Goal: Navigation & Orientation: Find specific page/section

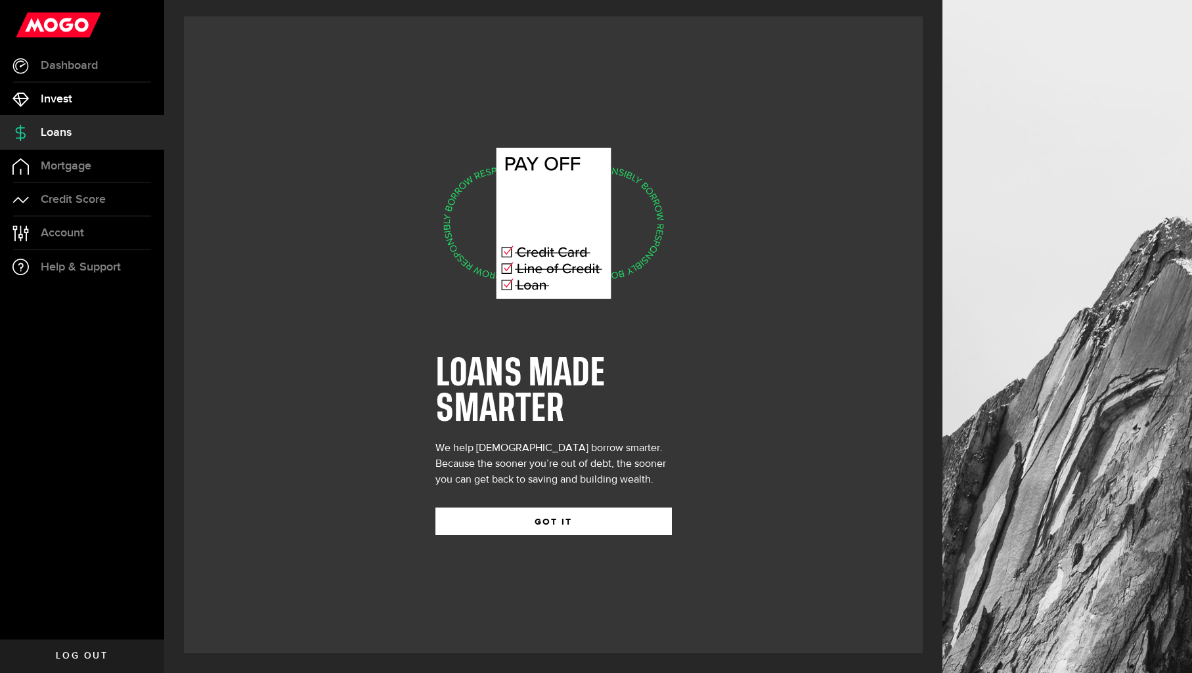
click at [58, 99] on span "Invest" at bounding box center [57, 99] width 32 height 12
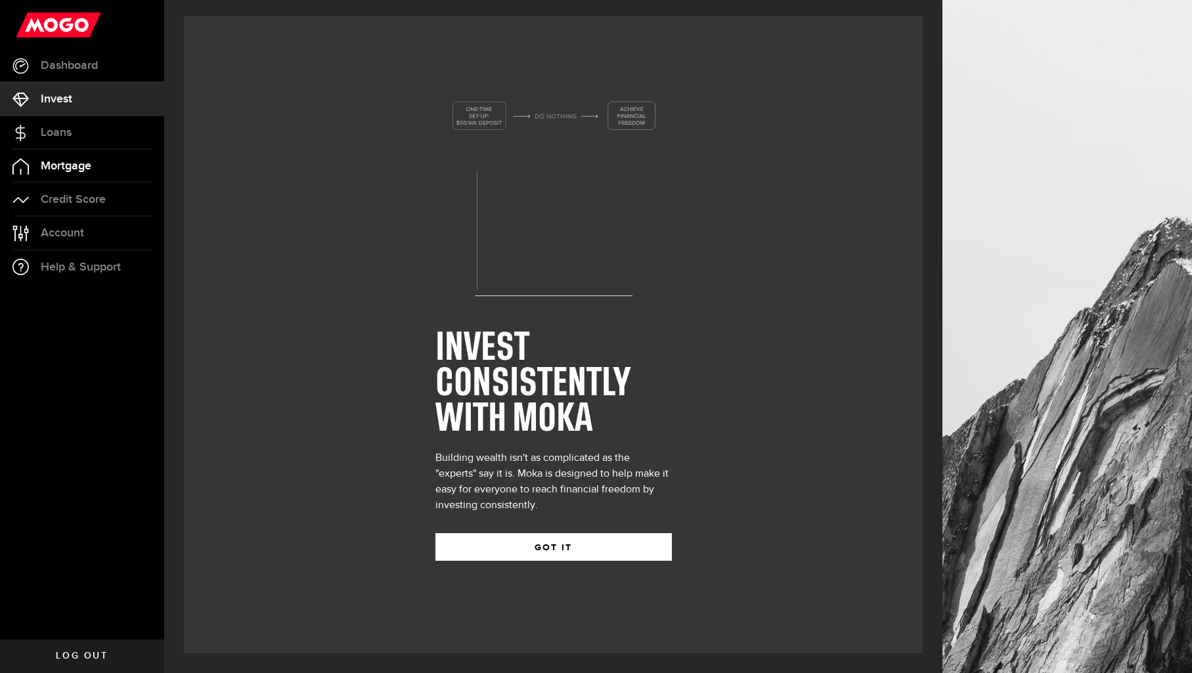
click at [62, 160] on span "Mortgage" at bounding box center [66, 166] width 51 height 12
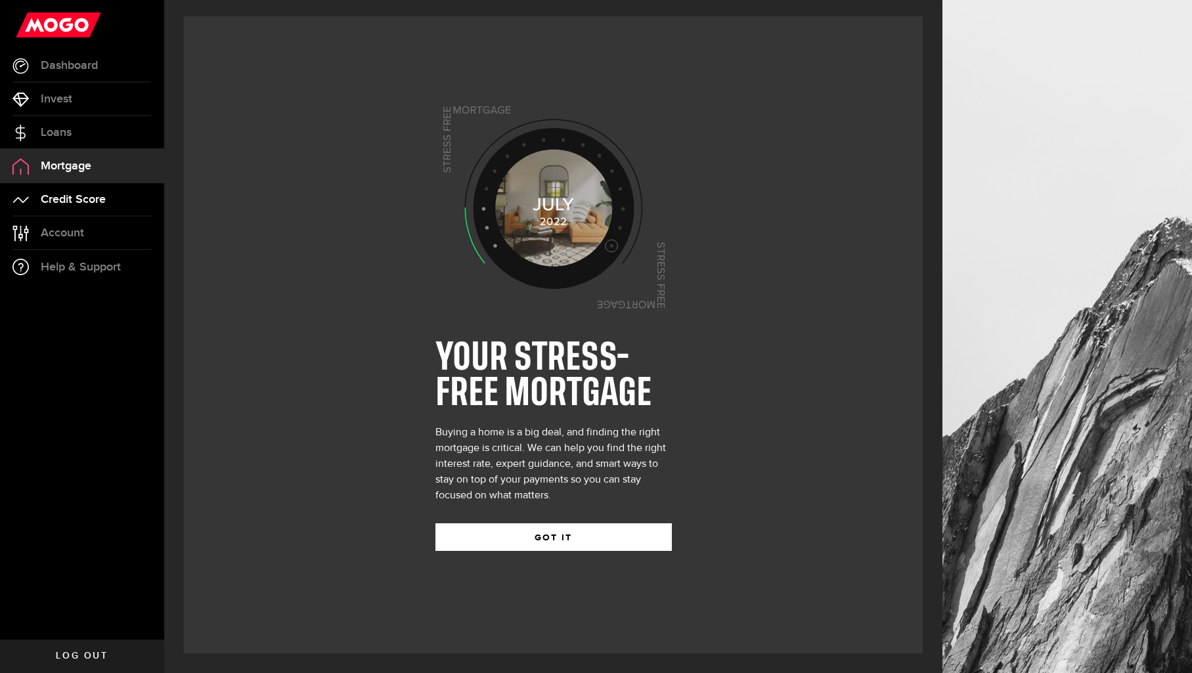
click at [66, 199] on span "Credit Score" at bounding box center [73, 200] width 65 height 12
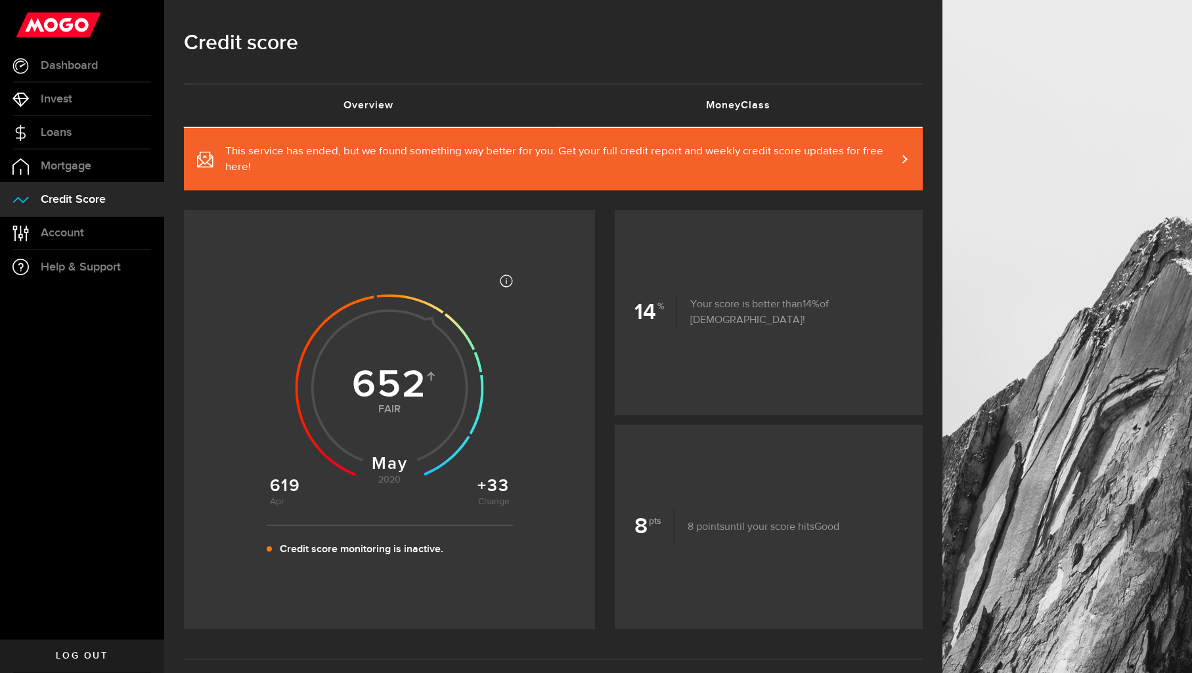
click at [737, 102] on link "MoneyClass (requires attention)" at bounding box center [739, 106] width 370 height 42
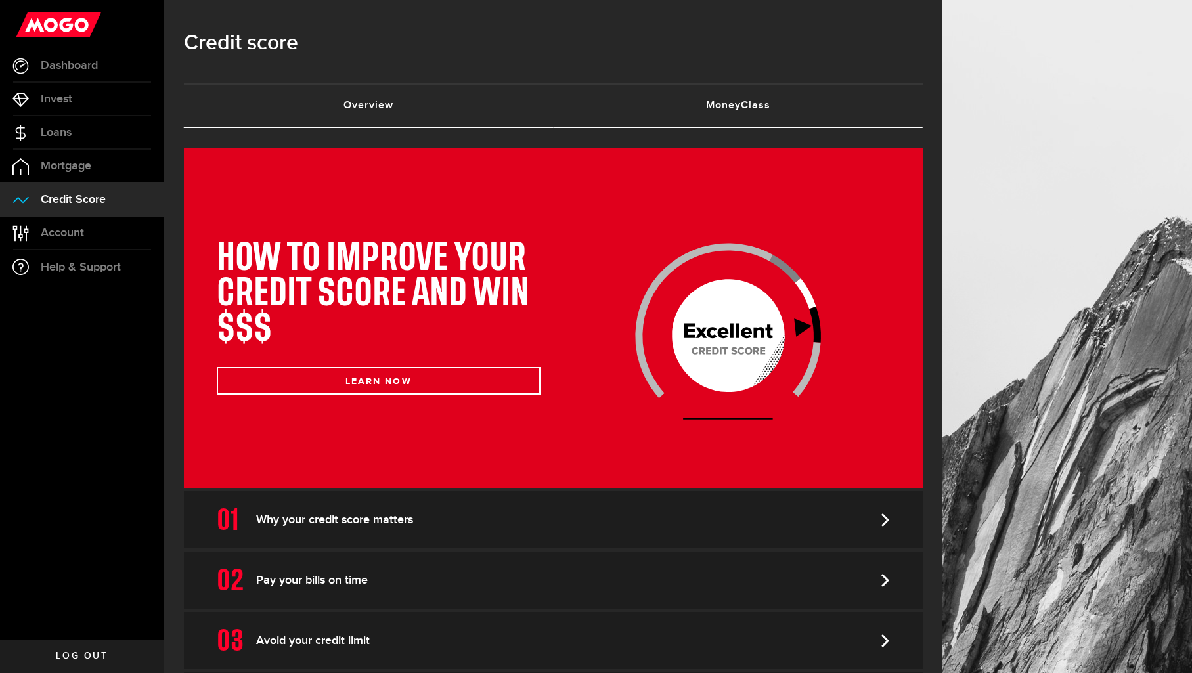
click at [372, 113] on link "Overview (requires attention)" at bounding box center [369, 106] width 370 height 42
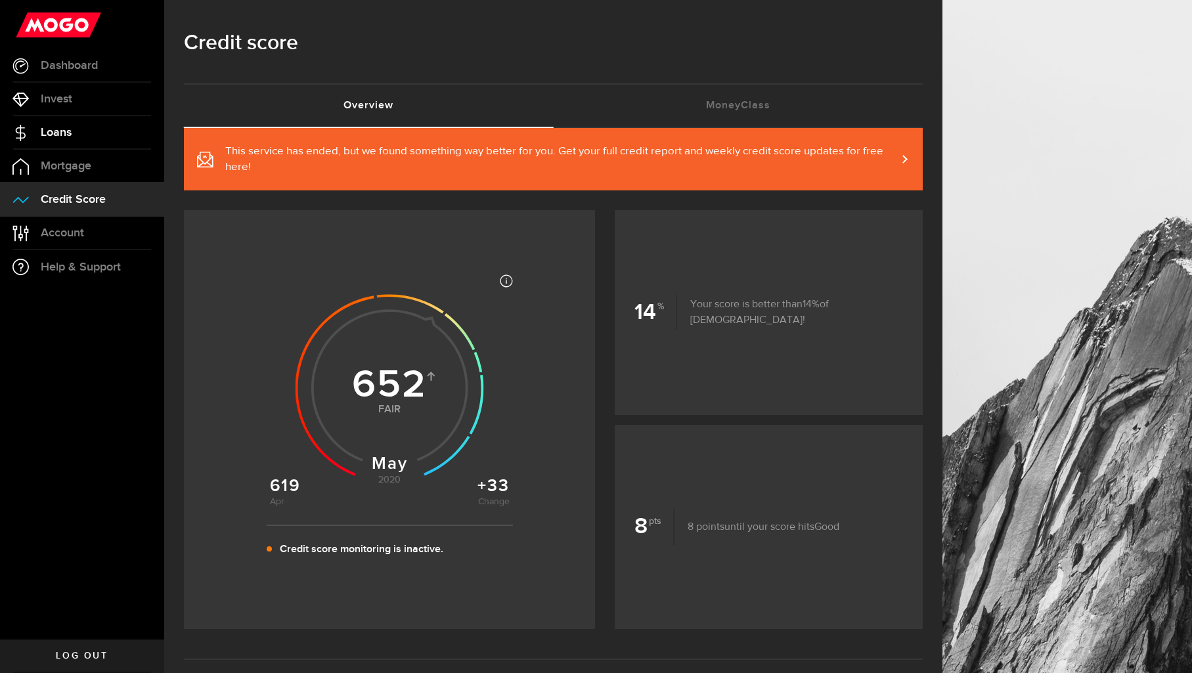
click at [60, 135] on span "Loans" at bounding box center [56, 133] width 31 height 12
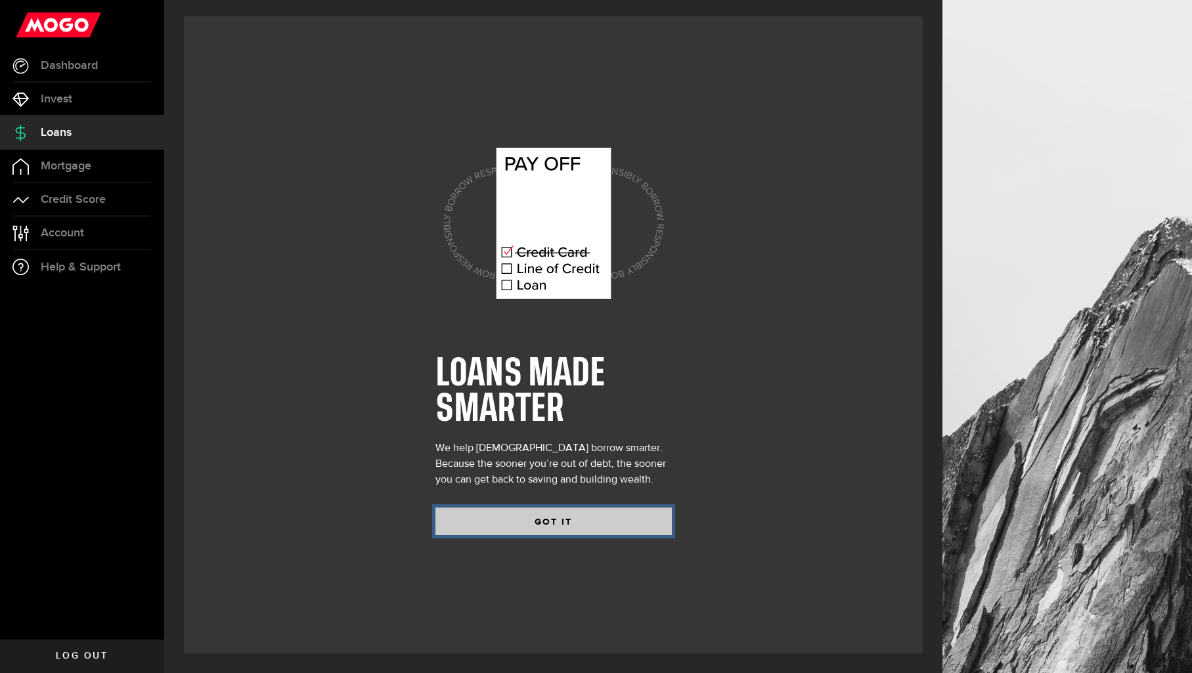
click at [550, 517] on button "GOT IT" at bounding box center [553, 522] width 236 height 28
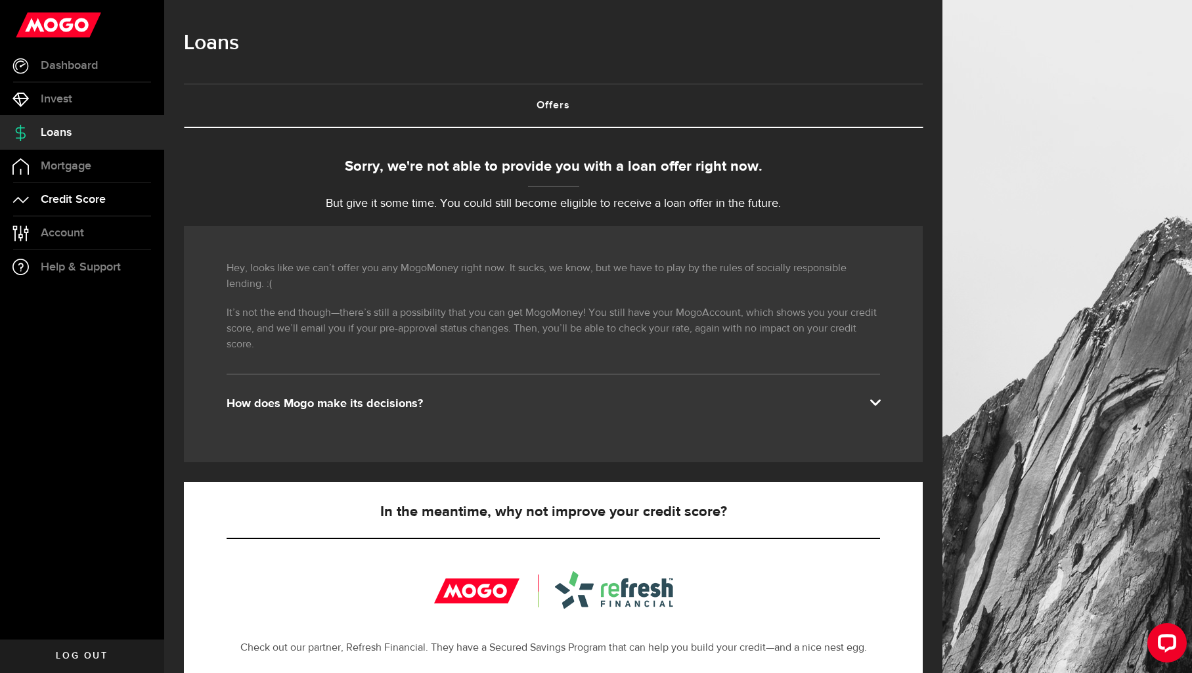
click at [61, 198] on span "Credit Score" at bounding box center [73, 200] width 65 height 12
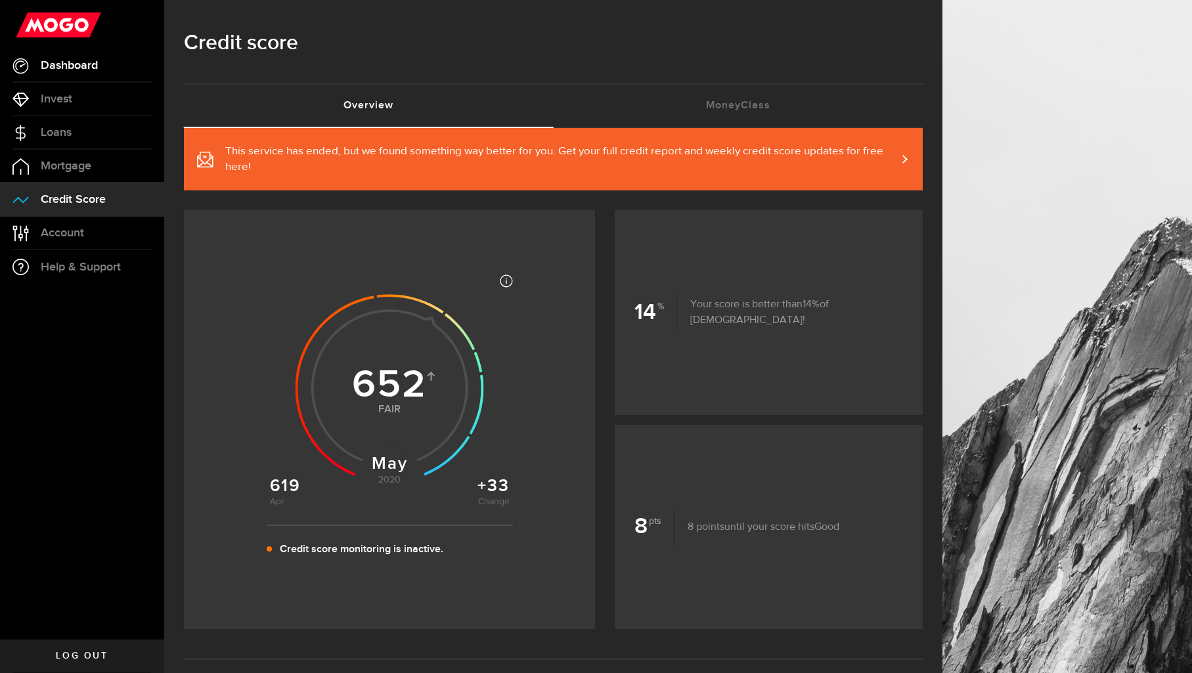
click at [64, 65] on span "Dashboard" at bounding box center [69, 66] width 57 height 12
